Goal: Task Accomplishment & Management: Complete application form

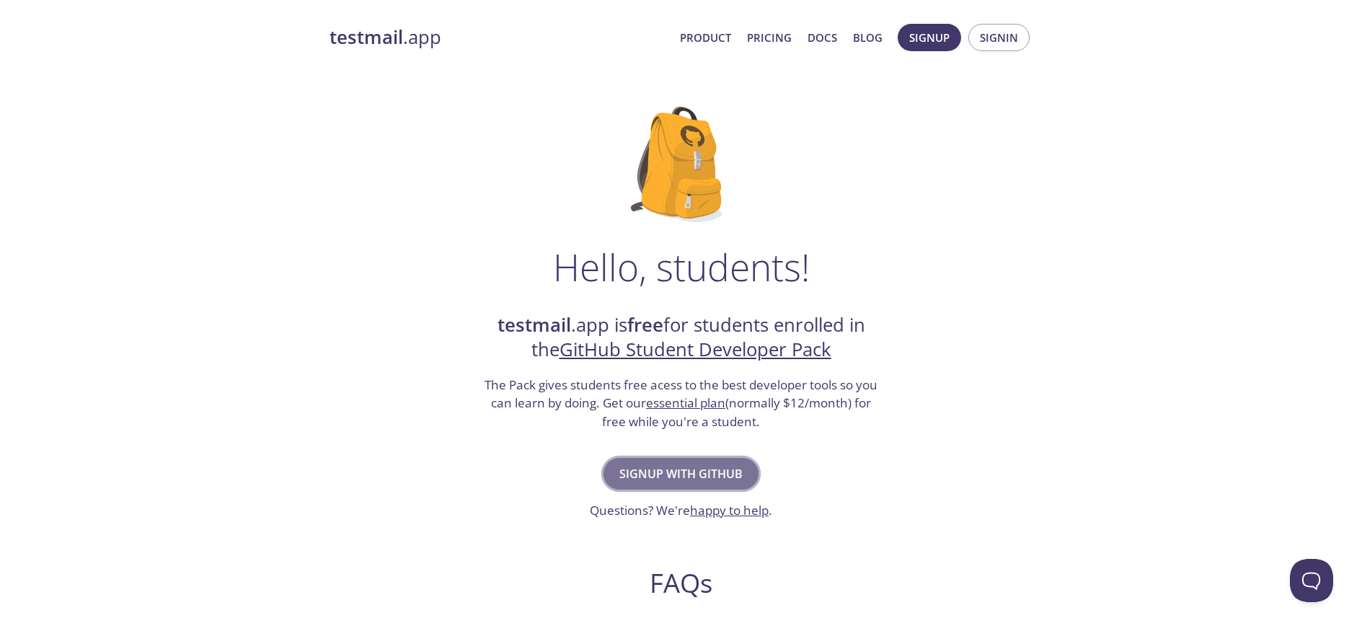
click at [703, 461] on button "Signup with GitHub" at bounding box center [681, 474] width 155 height 32
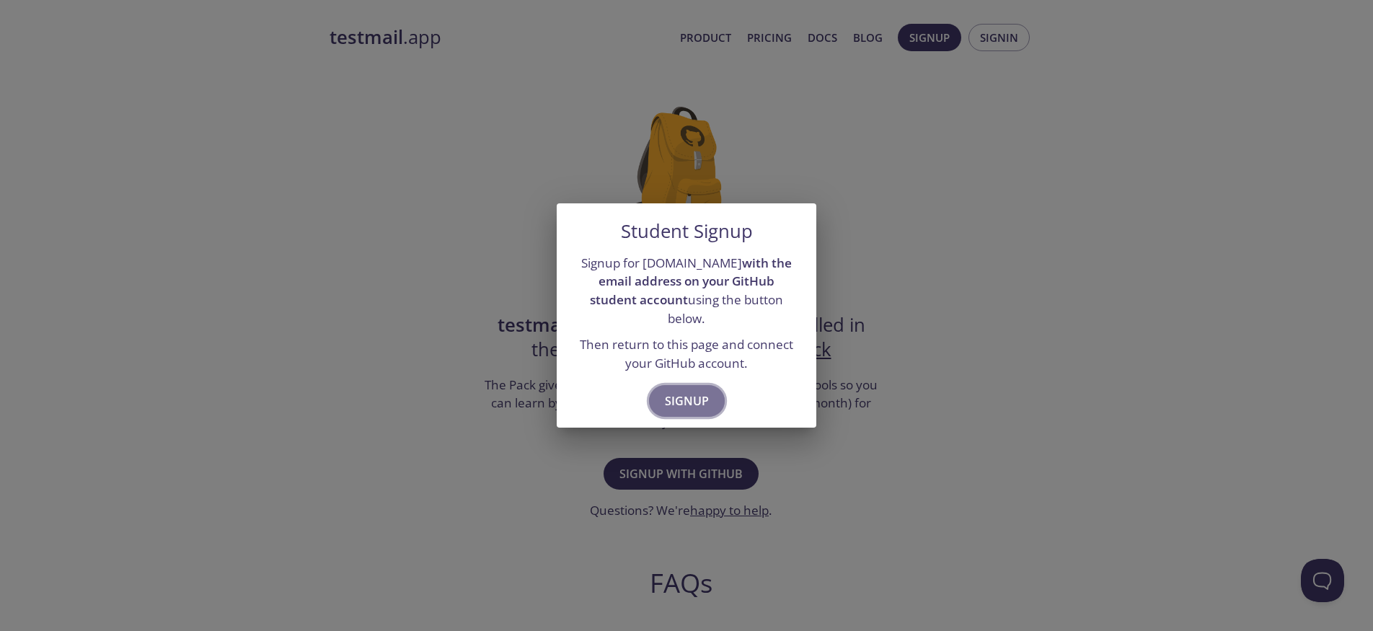
click at [682, 391] on span "Signup" at bounding box center [687, 401] width 44 height 20
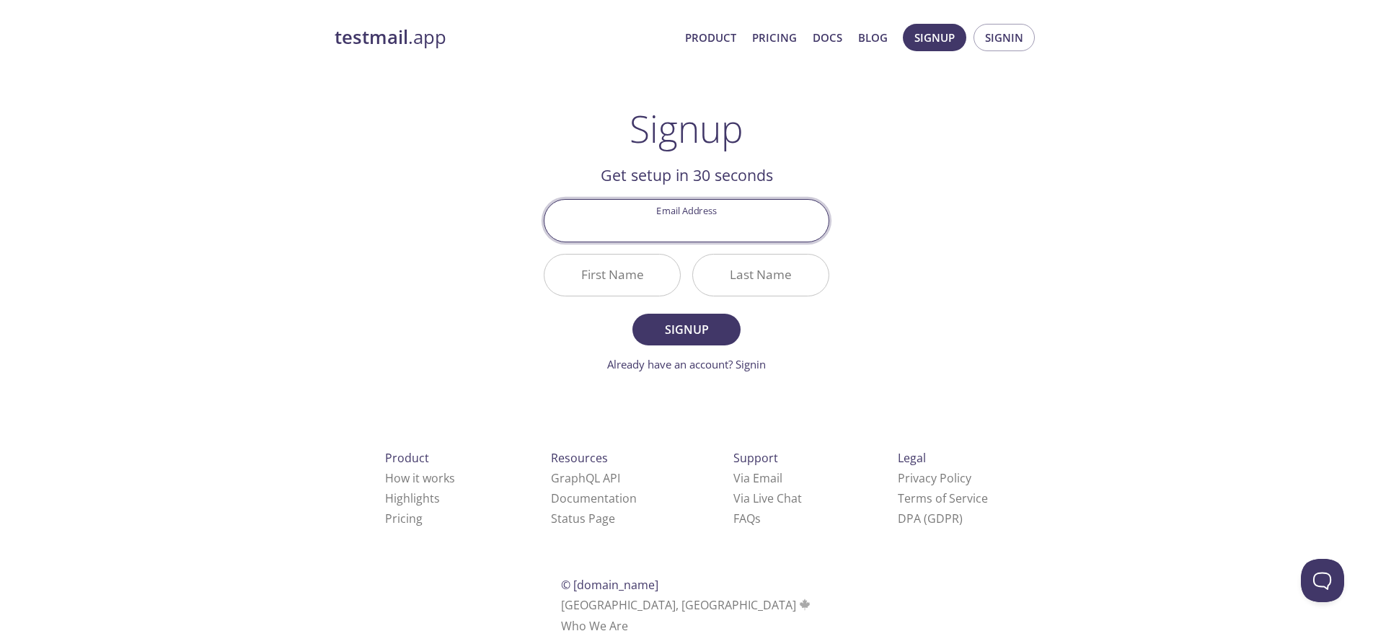
click at [968, 407] on div "Product How it works Highlights Pricing Resources GraphQL API Documentation Sta…" at bounding box center [686, 541] width 750 height 269
click at [666, 218] on input "Email Address" at bounding box center [686, 220] width 284 height 41
type input "[EMAIL_ADDRESS][DOMAIN_NAME]"
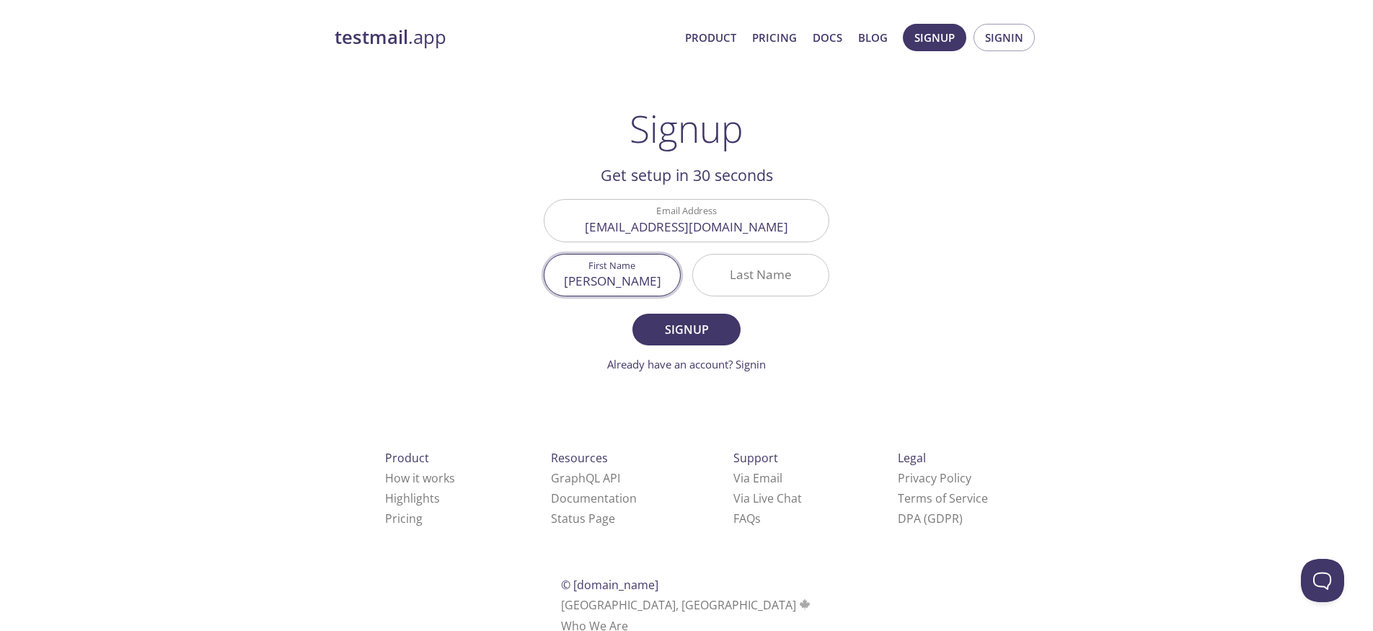
type input "[PERSON_NAME]"
type input "Shay"
click at [677, 331] on span "Signup" at bounding box center [686, 329] width 76 height 20
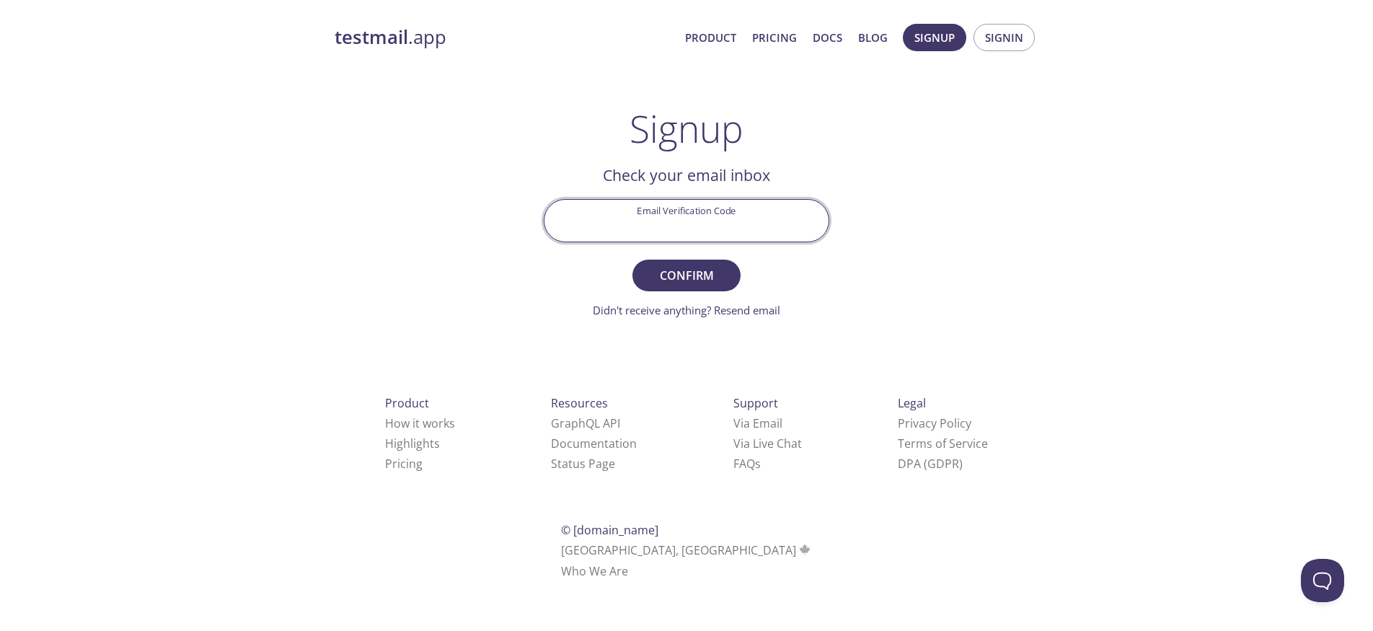
click at [668, 217] on input "Email Verification Code" at bounding box center [686, 220] width 284 height 41
type input "US3RHGT"
click at [686, 275] on button "Confirm" at bounding box center [686, 276] width 108 height 32
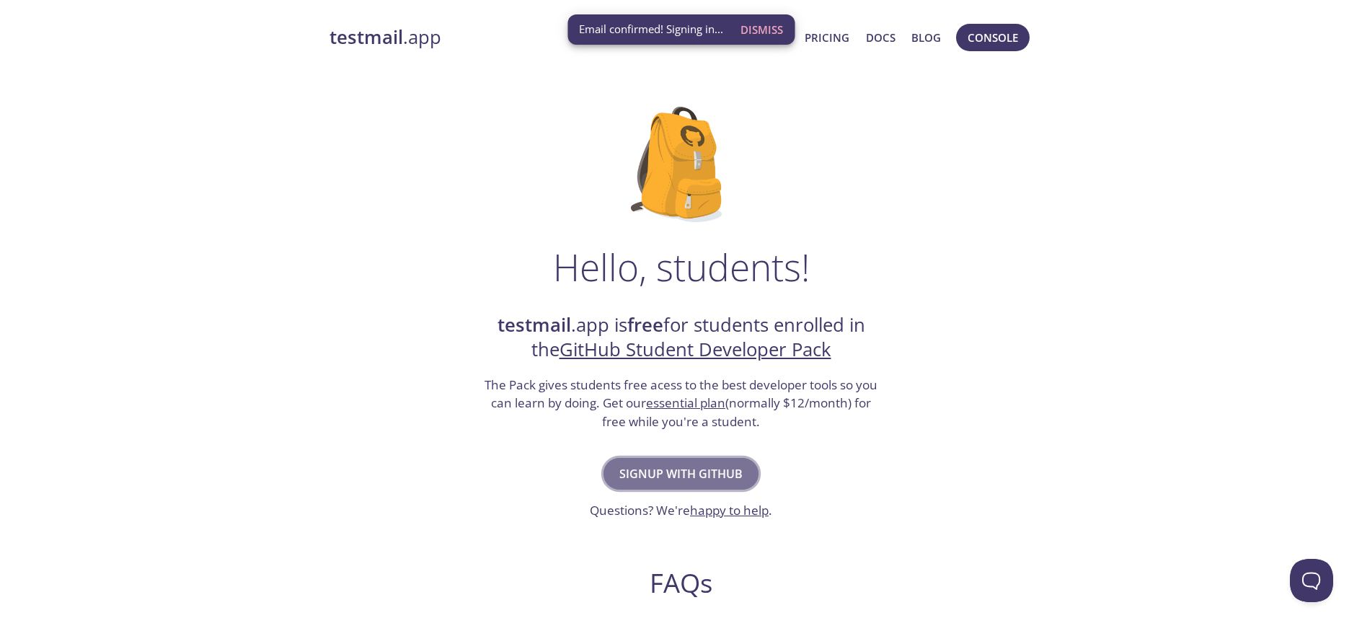
click at [677, 477] on span "Signup with GitHub" at bounding box center [680, 474] width 123 height 20
click at [709, 472] on span "Signup with GitHub" at bounding box center [680, 474] width 123 height 20
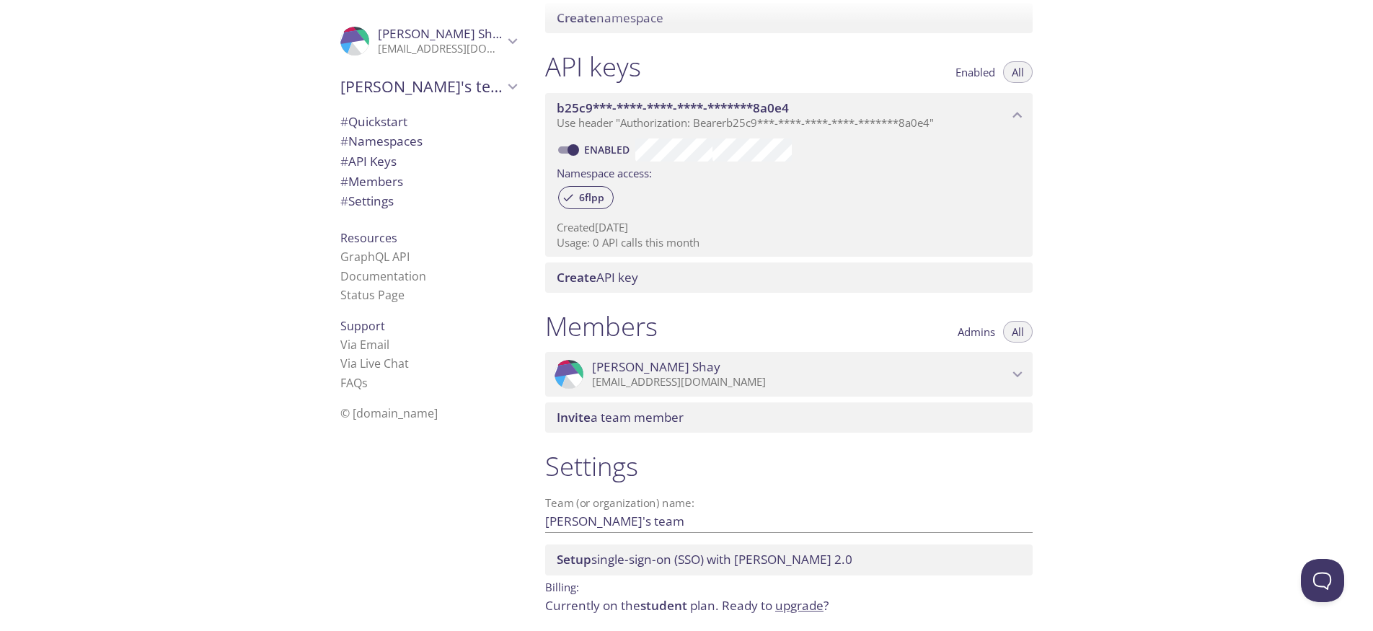
scroll to position [340, 0]
